Goal: Entertainment & Leisure: Consume media (video, audio)

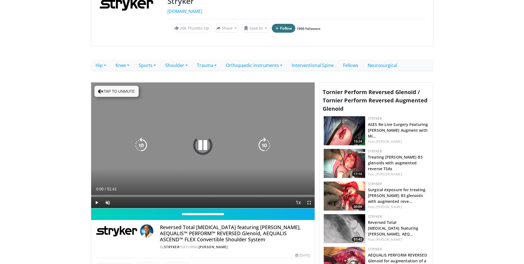
scroll to position [83, 0]
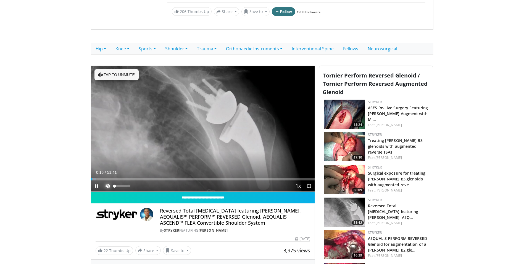
click at [105, 185] on span "Video Player" at bounding box center [107, 185] width 11 height 11
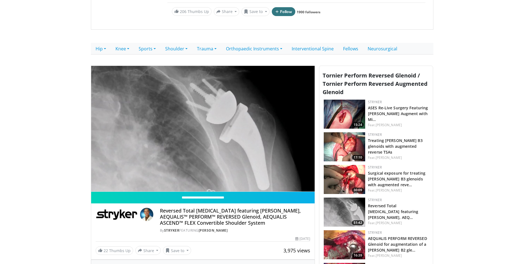
click at [103, 180] on div "10 seconds Tap to unmute" at bounding box center [203, 129] width 224 height 126
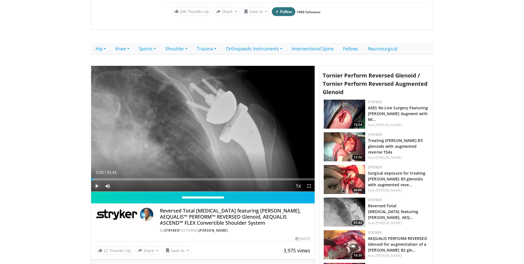
click at [96, 187] on span "Video Player" at bounding box center [96, 185] width 11 height 11
click at [112, 177] on div "Loaded : 2.88% 00:25 04:47" at bounding box center [203, 177] width 224 height 5
click at [105, 178] on div "04:51" at bounding box center [101, 179] width 21 height 2
click at [99, 178] on div "Loaded : 7.10% 03:15 02:25" at bounding box center [203, 177] width 224 height 5
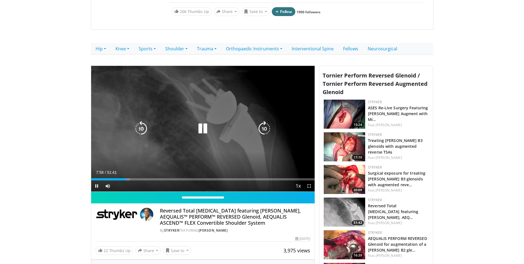
click at [205, 126] on icon "Video Player" at bounding box center [202, 128] width 15 height 15
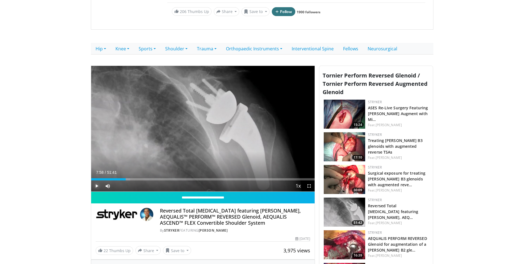
click at [95, 182] on span "Video Player" at bounding box center [96, 185] width 11 height 11
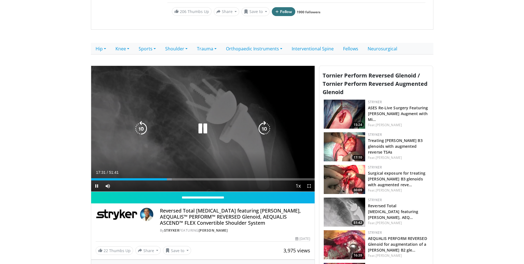
click at [265, 129] on icon "Video Player" at bounding box center [264, 128] width 15 height 15
click at [203, 125] on icon "Video Player" at bounding box center [202, 128] width 15 height 15
